Goal: Task Accomplishment & Management: Use online tool/utility

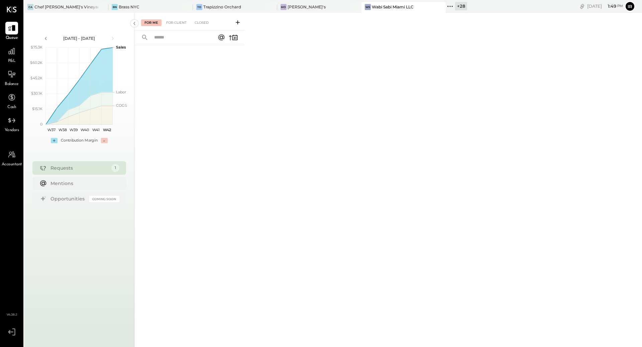
click at [11, 58] on span "P&L" at bounding box center [12, 61] width 8 height 6
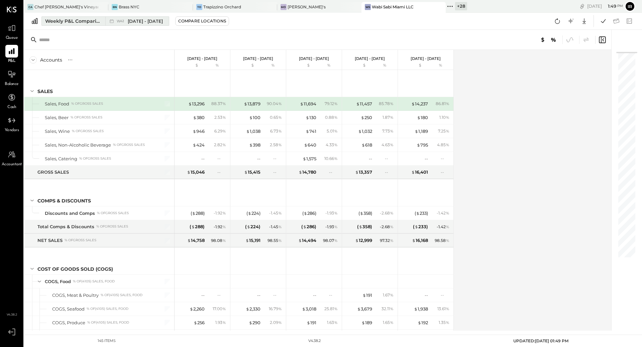
click at [67, 25] on button "Weekly P&L Comparison W41 [DATE] - [DATE]" at bounding box center [105, 20] width 128 height 9
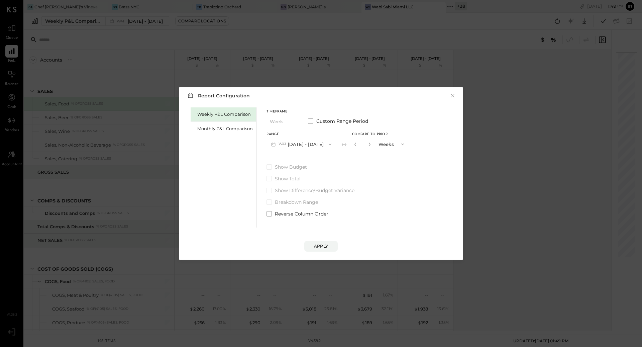
click at [114, 81] on div "Report Configuration × Weekly P&L Comparison Monthly P&L Comparison Timeframe W…" at bounding box center [321, 173] width 642 height 347
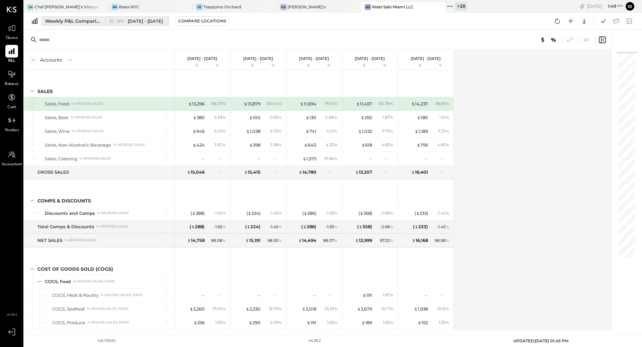
click at [55, 22] on div "Weekly P&L Comparison" at bounding box center [73, 21] width 56 height 7
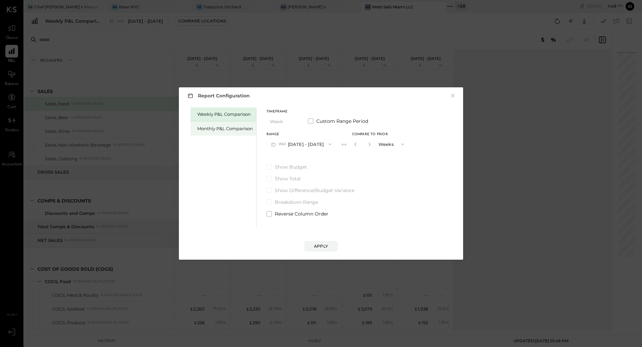
click at [217, 131] on div "Monthly P&L Comparison" at bounding box center [224, 128] width 55 height 6
click at [324, 144] on span "button" at bounding box center [328, 143] width 9 height 5
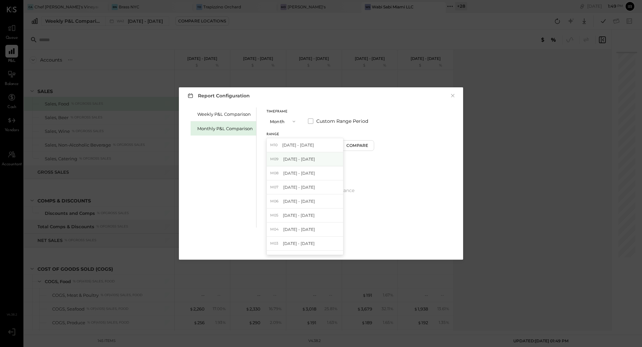
click at [318, 160] on div "M09 [DATE] - [DATE]" at bounding box center [305, 159] width 76 height 14
click at [337, 55] on div "Report Configuration × Weekly P&L Comparison Monthly P&L Comparison Timeframe M…" at bounding box center [321, 173] width 642 height 347
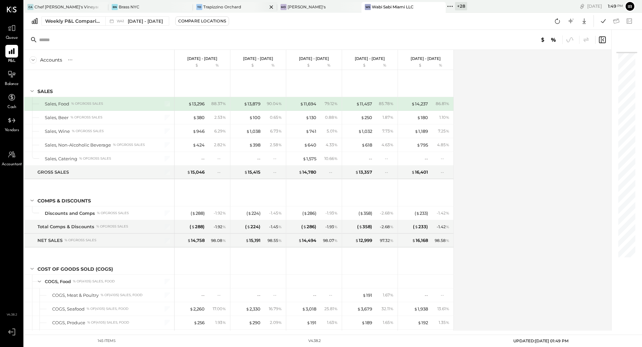
click at [210, 9] on div "Trapizzino Orchard" at bounding box center [222, 7] width 38 height 6
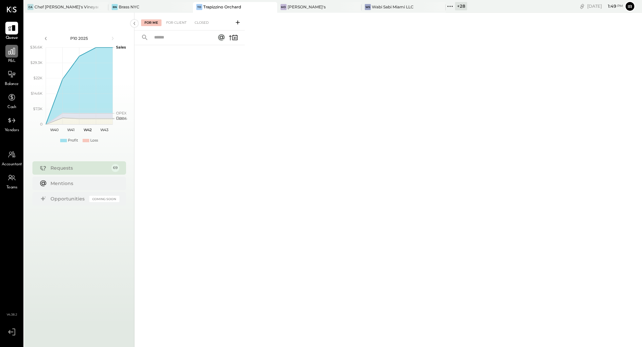
click at [10, 57] on div at bounding box center [11, 51] width 13 height 13
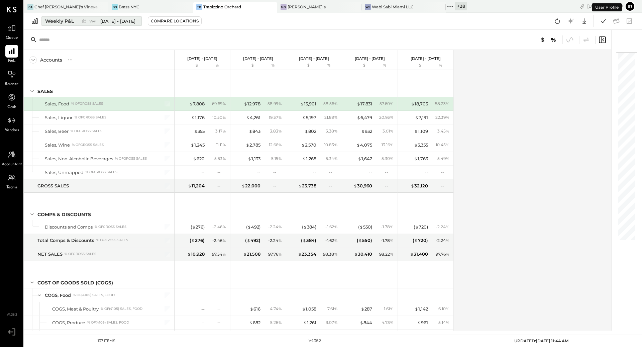
click at [70, 18] on div "Weekly P&L" at bounding box center [59, 21] width 29 height 7
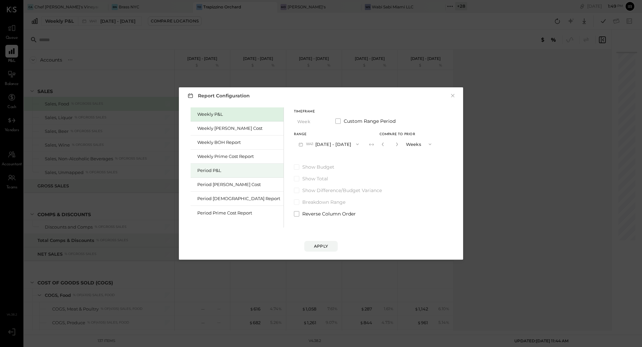
click at [201, 171] on div "Period P&L" at bounding box center [238, 170] width 83 height 6
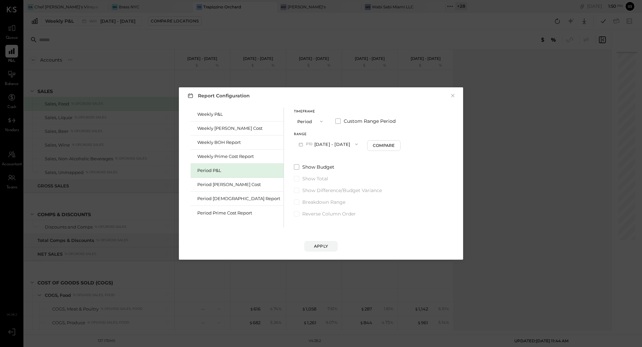
click at [315, 146] on button "P10 [DATE] - [DATE]" at bounding box center [328, 144] width 69 height 12
click at [314, 159] on span "[DATE] - [DATE]" at bounding box center [326, 159] width 32 height 6
click at [327, 245] on div "Apply" at bounding box center [321, 246] width 14 height 6
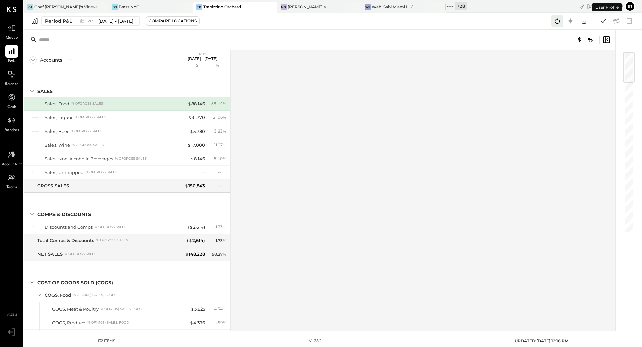
click at [556, 21] on icon at bounding box center [557, 21] width 9 height 9
click at [602, 21] on icon at bounding box center [603, 21] width 9 height 9
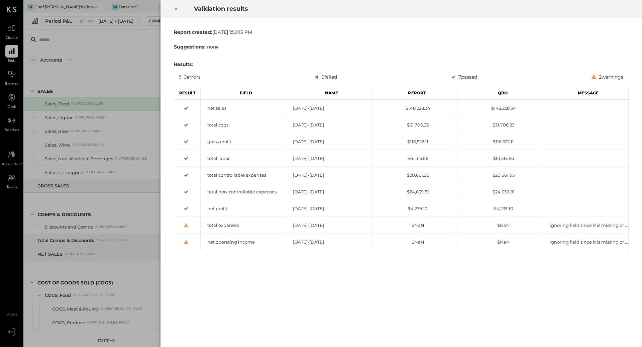
click at [173, 9] on div at bounding box center [175, 9] width 15 height 19
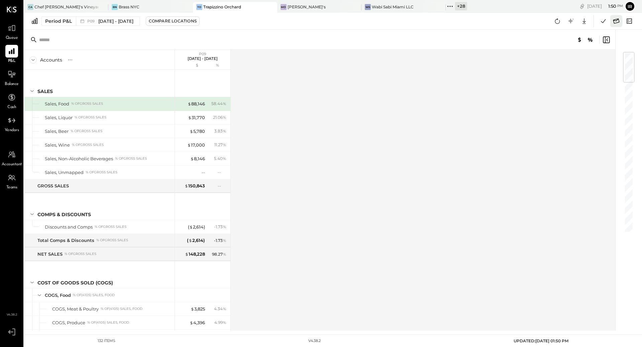
click at [615, 23] on icon at bounding box center [616, 20] width 6 height 5
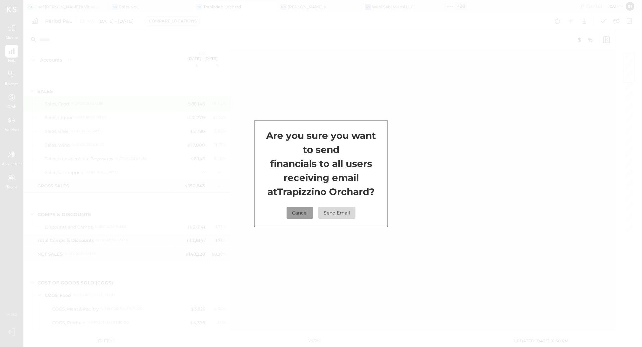
click at [304, 213] on button "Cancel" at bounding box center [299, 213] width 26 height 12
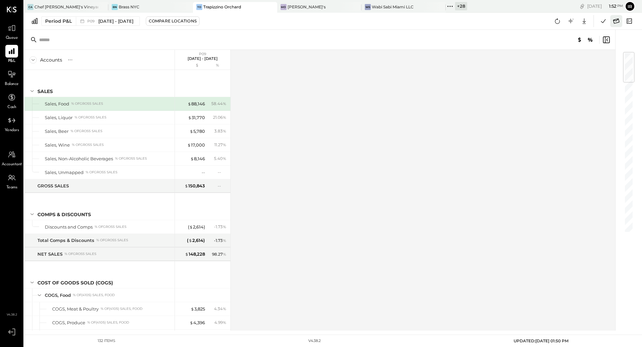
click at [615, 23] on icon at bounding box center [616, 20] width 6 height 5
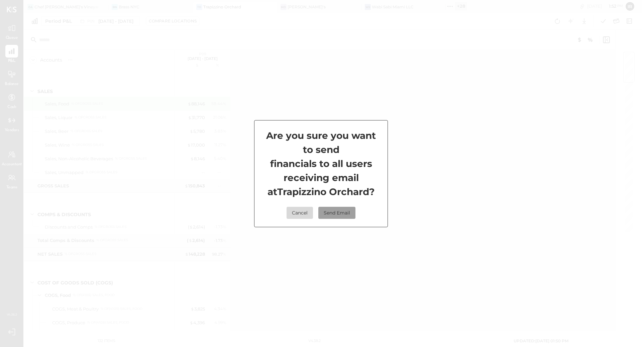
click at [341, 215] on button "Send Email" at bounding box center [336, 213] width 37 height 12
